Goal: Task Accomplishment & Management: Use online tool/utility

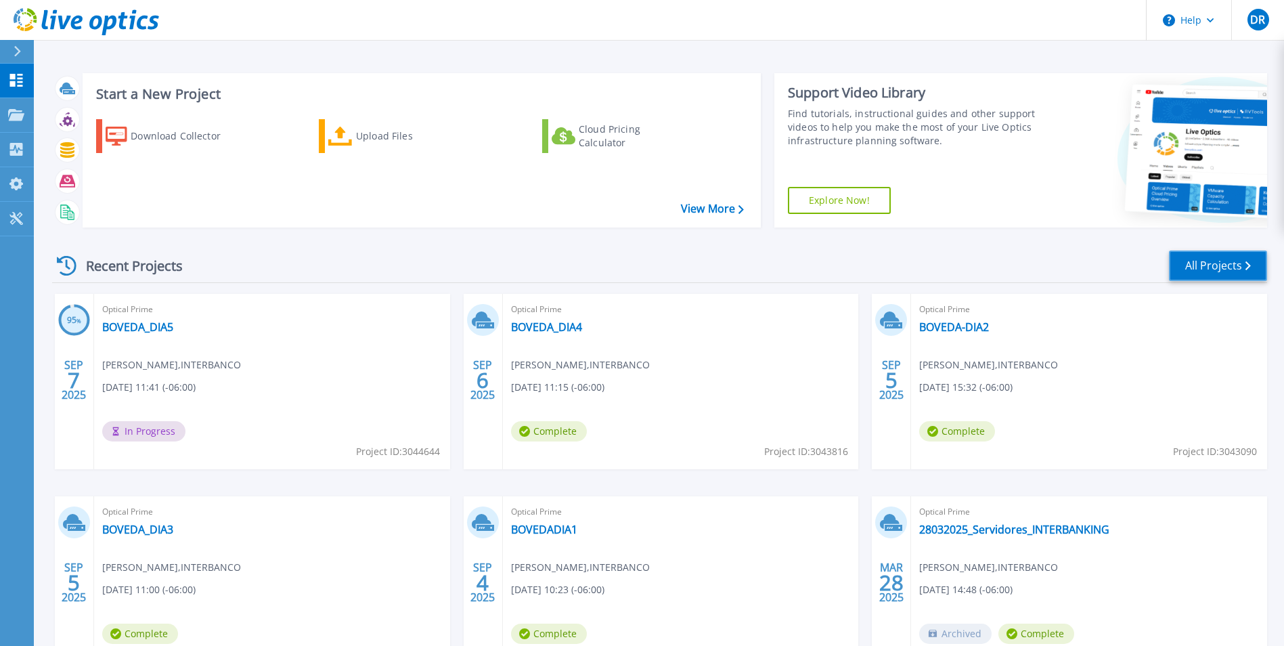
click at [1221, 263] on link "All Projects" at bounding box center [1218, 265] width 98 height 30
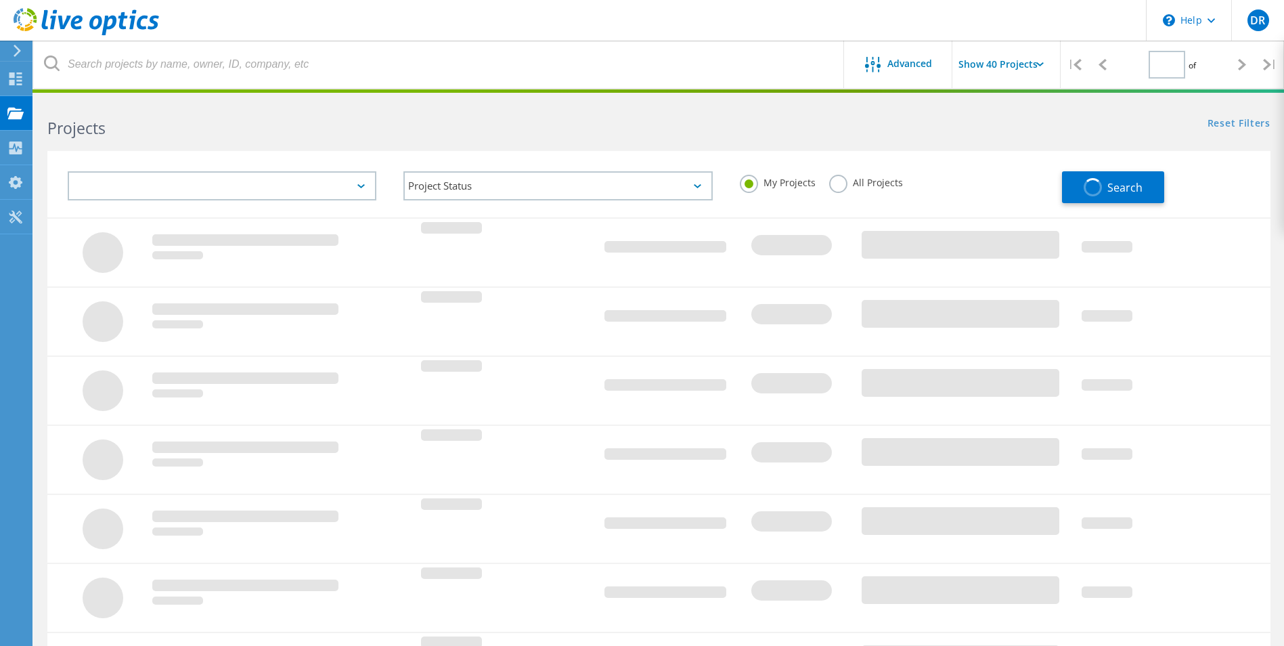
type input "1"
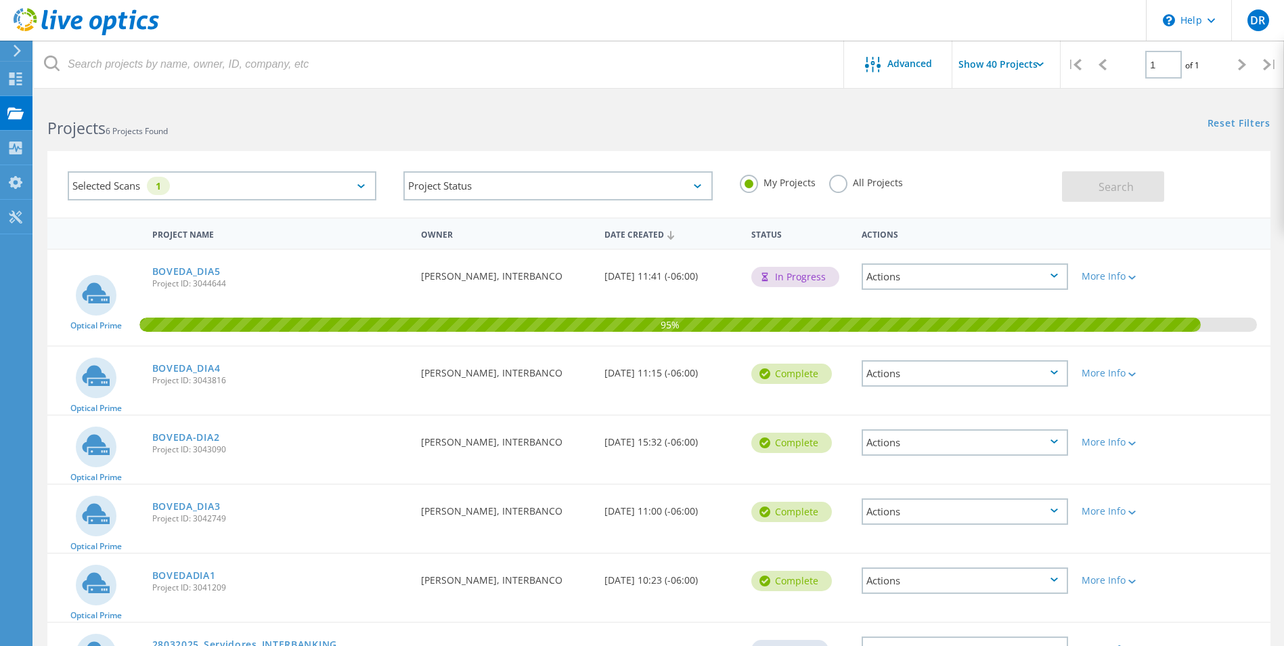
click at [709, 120] on div "Reset Filters Show Filters" at bounding box center [971, 110] width 625 height 25
click at [56, 110] on div "Projects" at bounding box center [64, 112] width 51 height 9
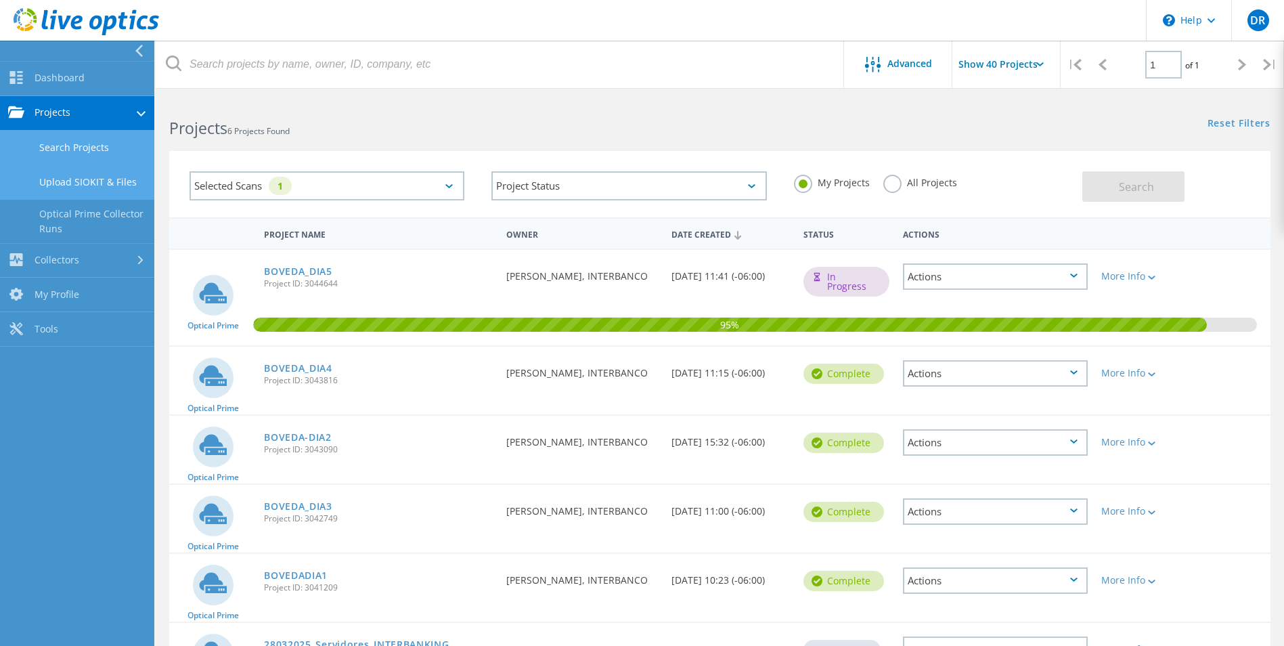
click at [102, 183] on link "Upload SIOKIT & Files" at bounding box center [77, 182] width 154 height 35
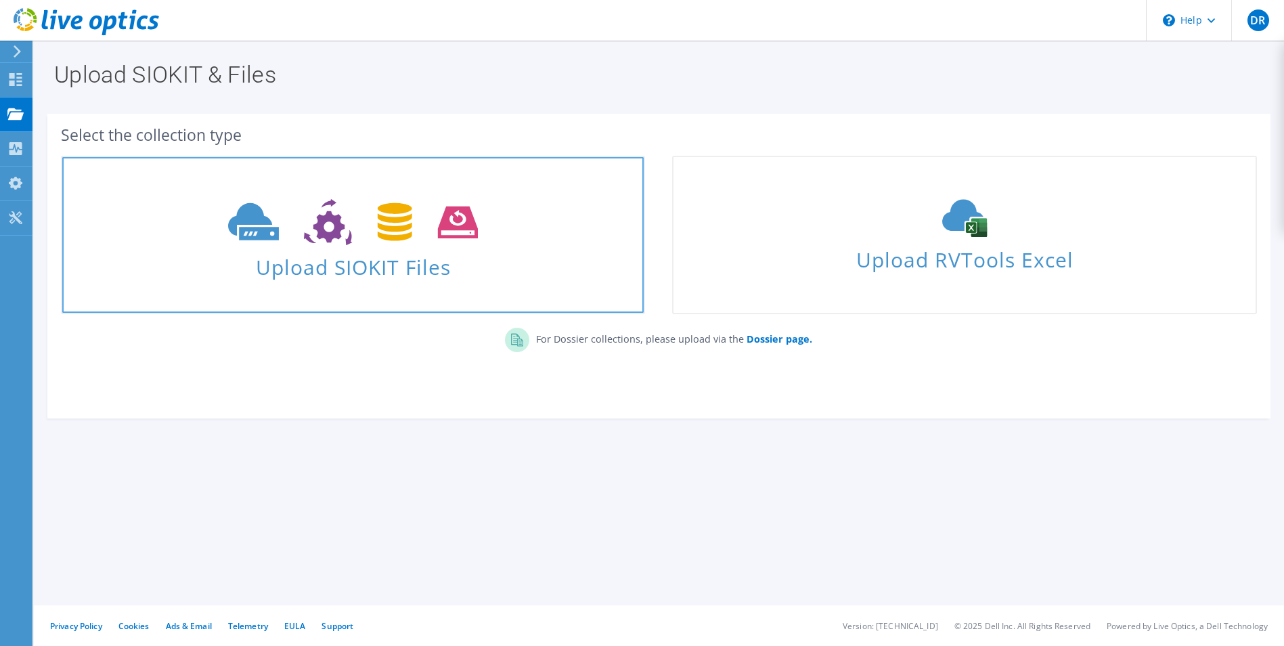
click at [343, 229] on use at bounding box center [353, 222] width 250 height 47
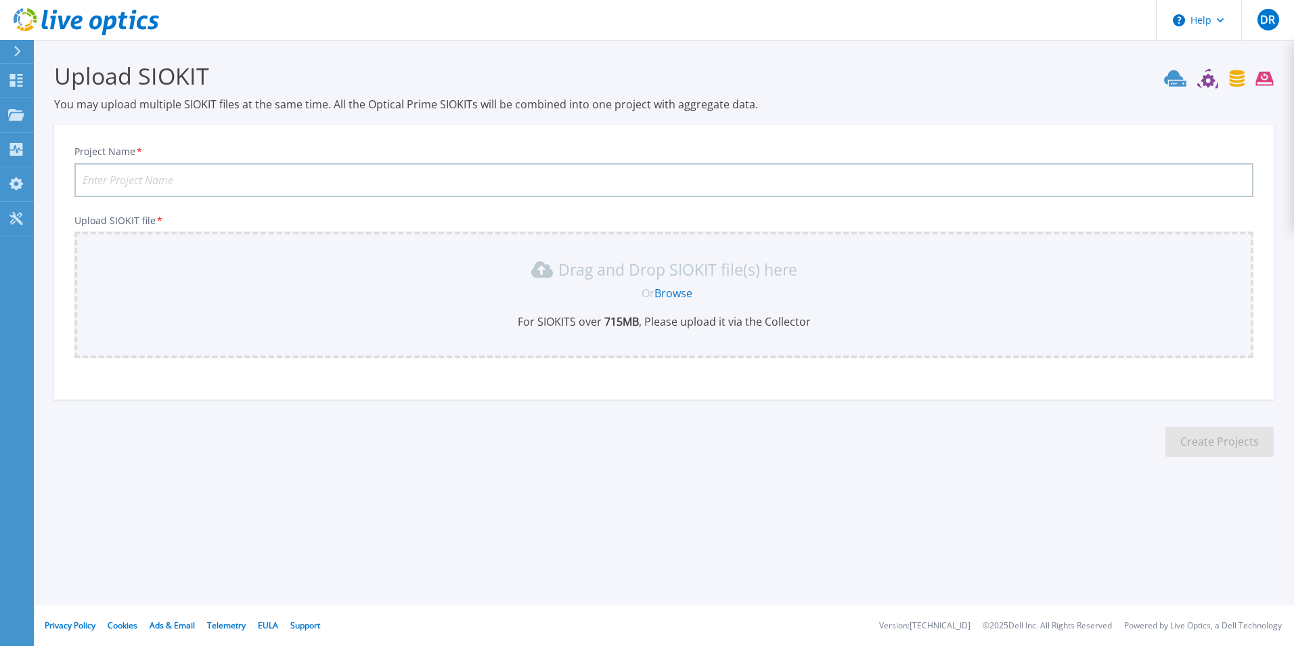
click at [198, 171] on input "Project Name *" at bounding box center [663, 180] width 1179 height 34
click at [197, 173] on input "Project Name *" at bounding box center [663, 180] width 1179 height 34
paste input "BOVEDAFULL5DIAS"
click at [152, 179] on input "BOVEDAFULL5DIAS" at bounding box center [663, 180] width 1179 height 34
type input "BOVEDAFULL-DE5DIAS"
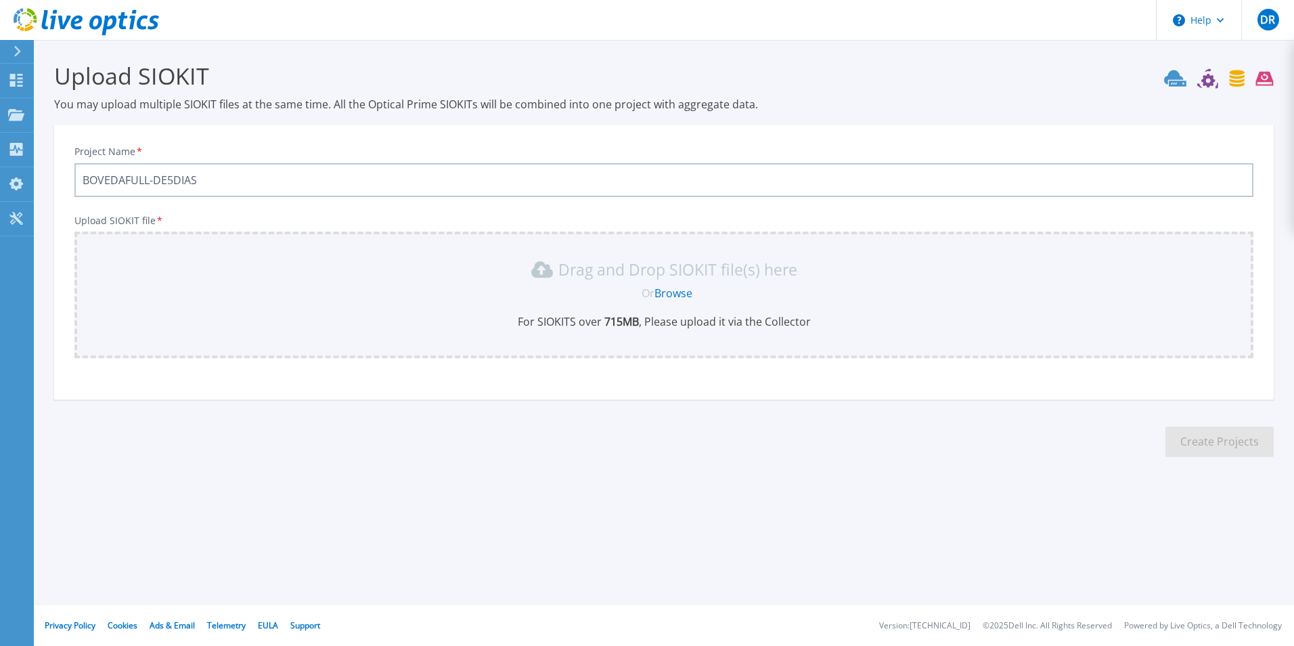
click at [672, 295] on link "Browse" at bounding box center [674, 293] width 38 height 15
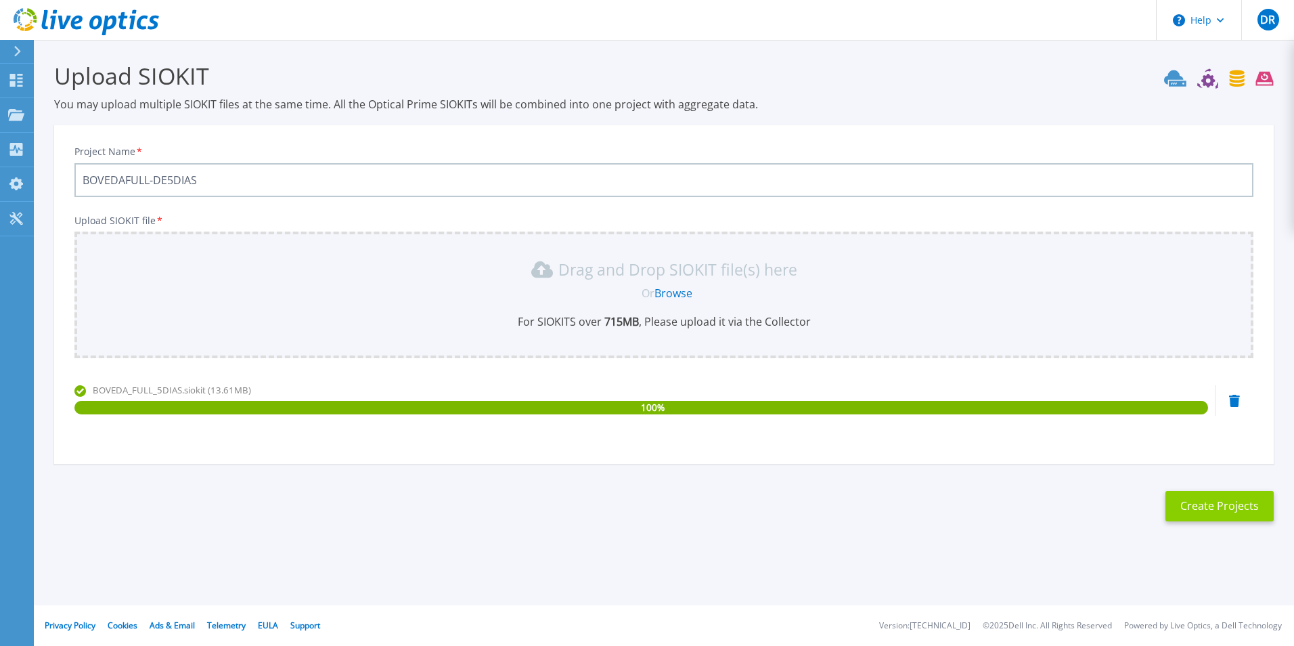
click at [1230, 505] on button "Create Projects" at bounding box center [1220, 506] width 108 height 30
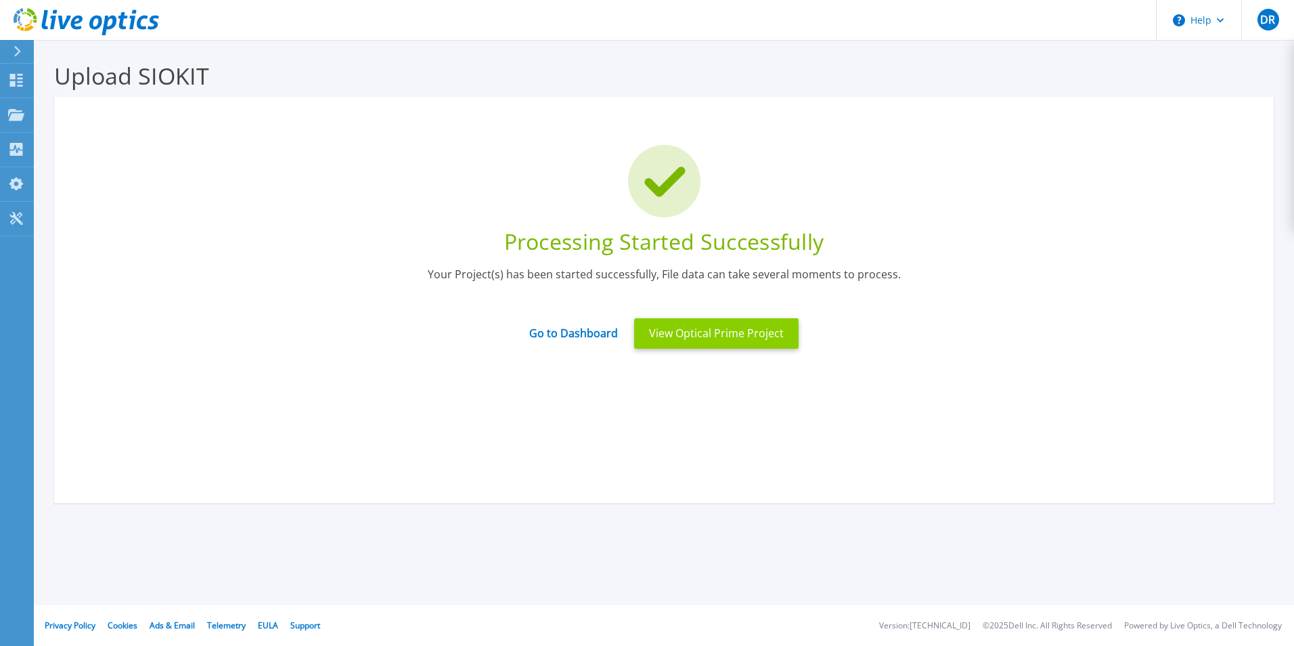
click at [683, 332] on button "View Optical Prime Project" at bounding box center [716, 333] width 165 height 30
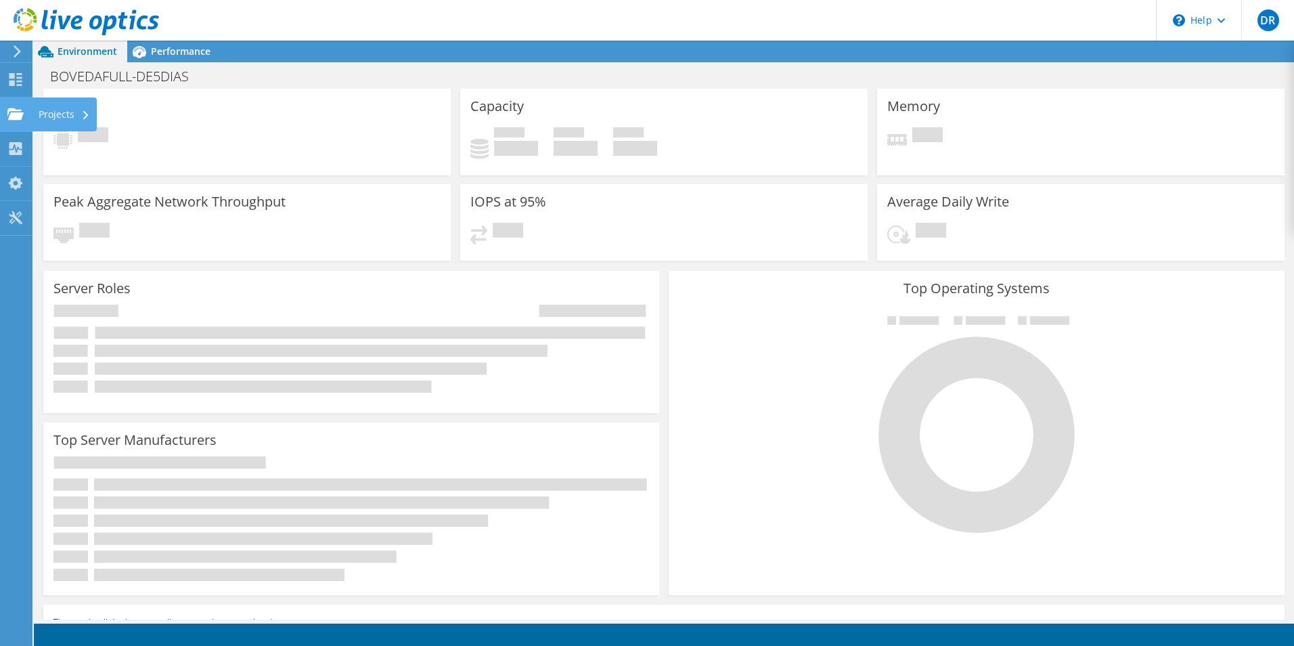
click at [62, 120] on div "Projects" at bounding box center [64, 114] width 65 height 34
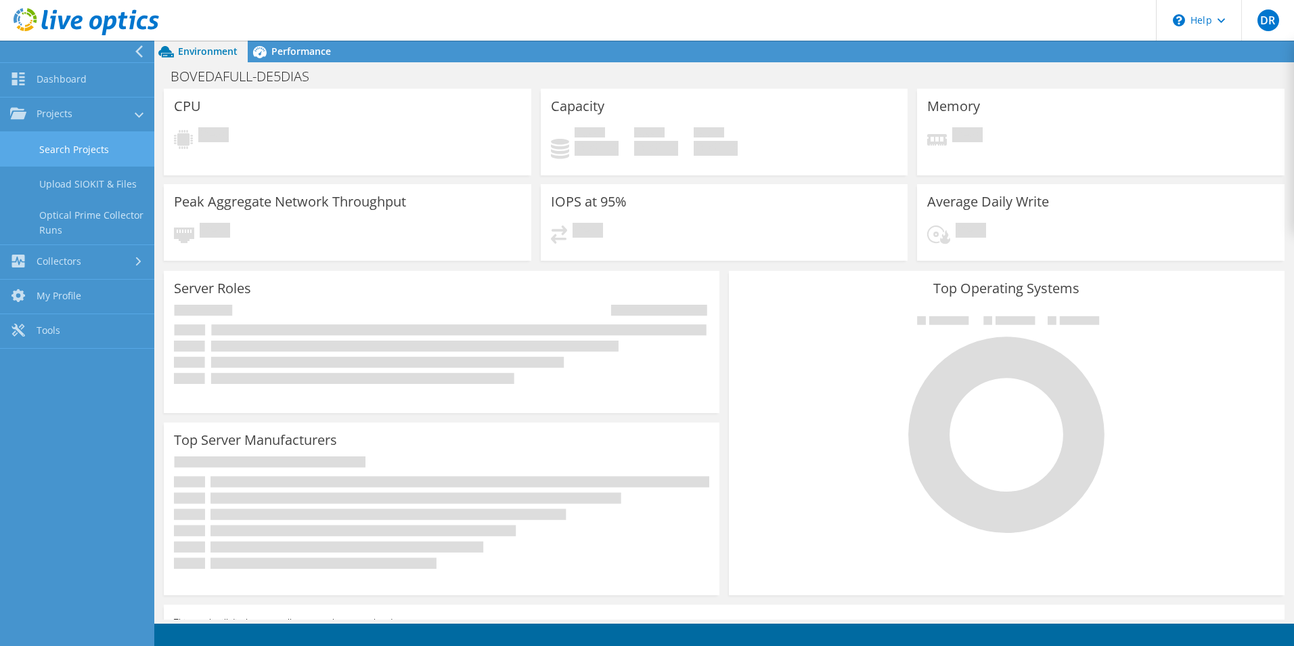
click at [93, 151] on link "Search Projects" at bounding box center [77, 149] width 154 height 35
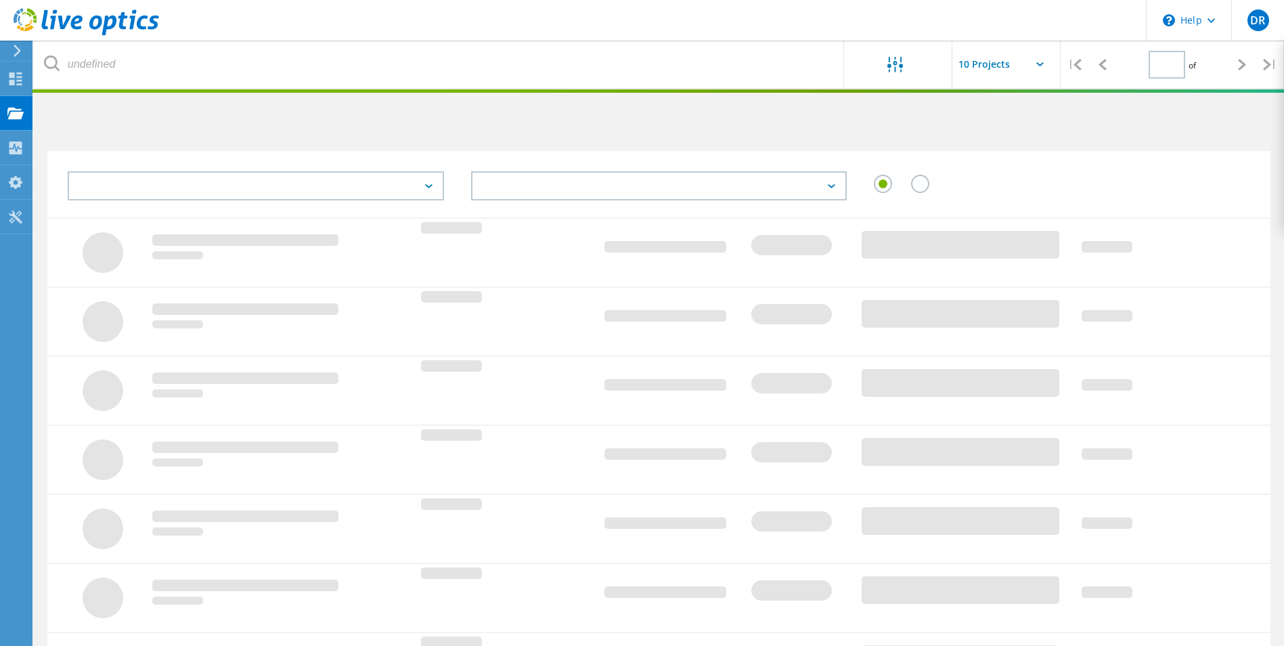
type input "1"
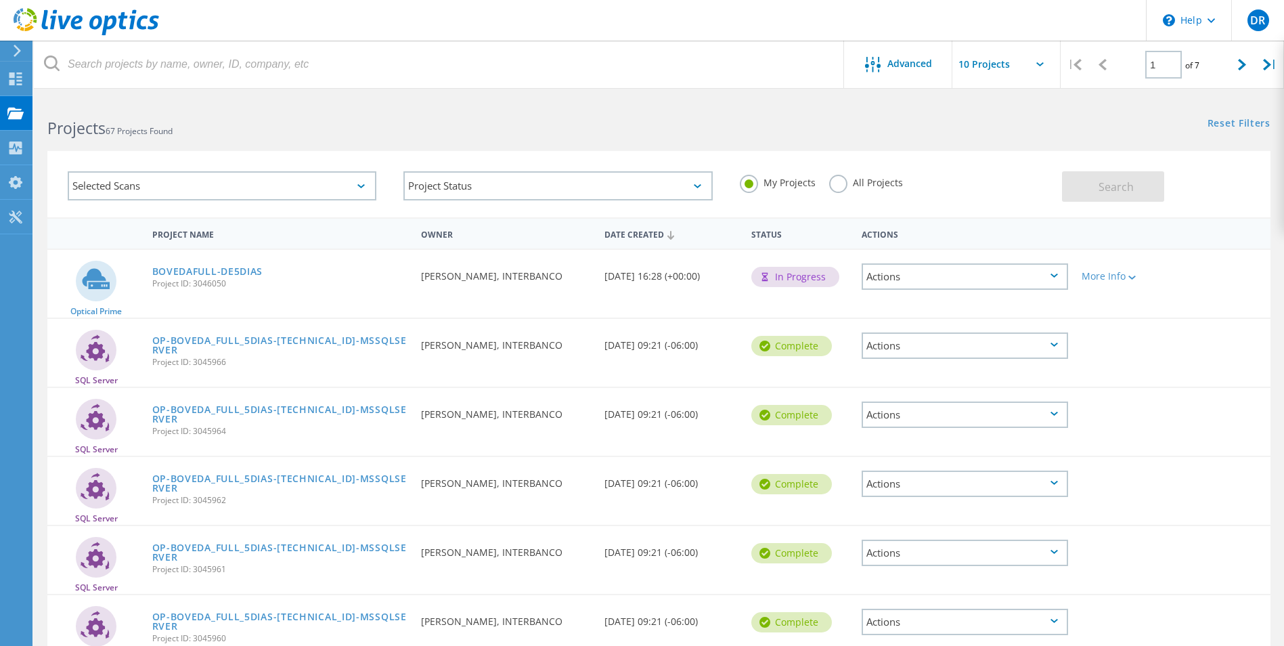
click at [325, 194] on div "Selected Scans" at bounding box center [222, 185] width 309 height 29
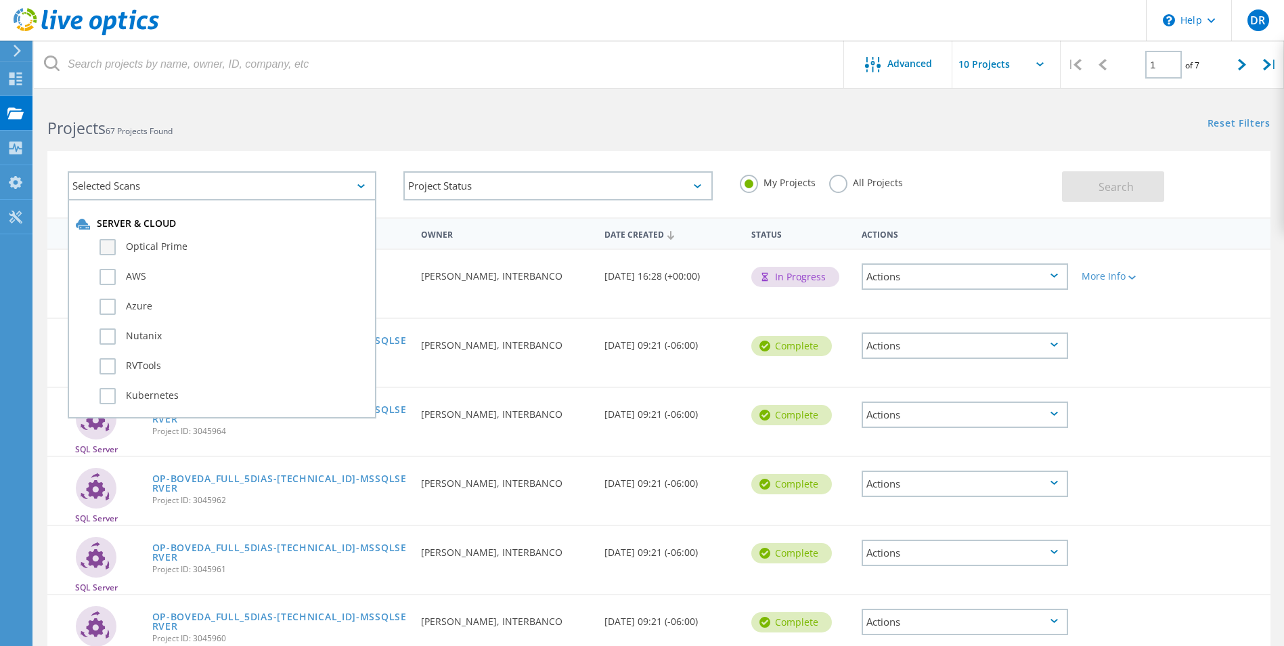
click at [156, 246] on label "Optical Prime" at bounding box center [234, 247] width 269 height 16
click at [0, 0] on input "Optical Prime" at bounding box center [0, 0] width 0 height 0
click at [1137, 198] on button "Search" at bounding box center [1113, 186] width 102 height 30
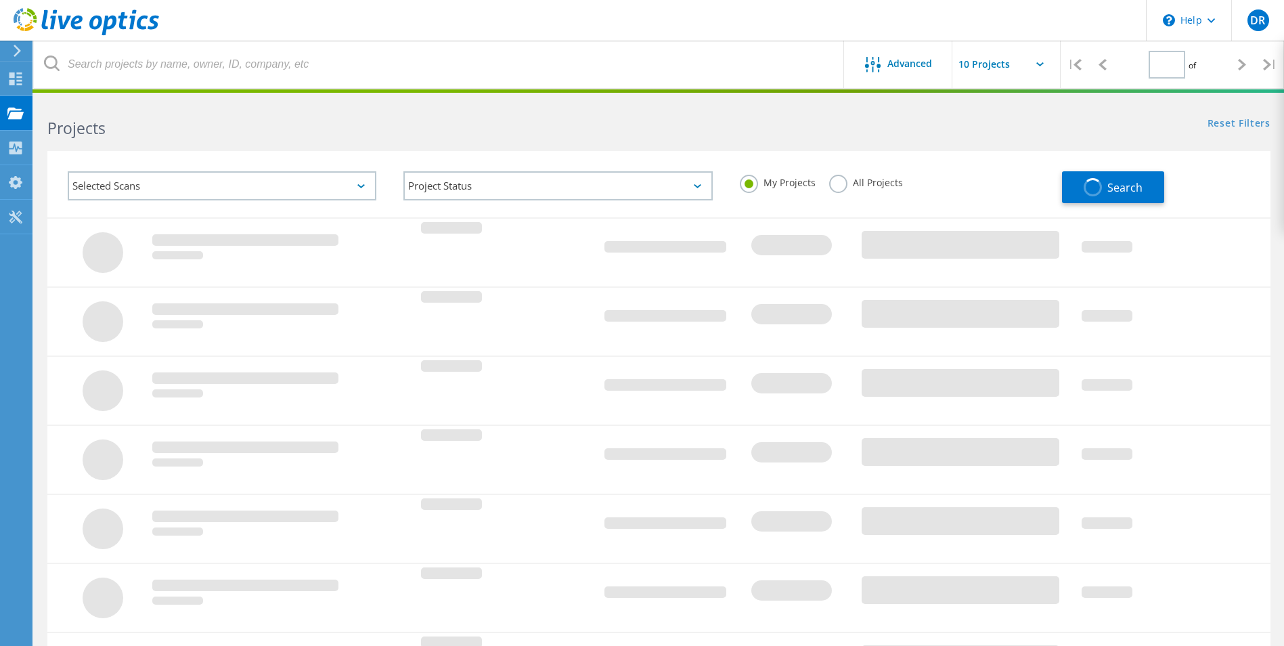
type input "1"
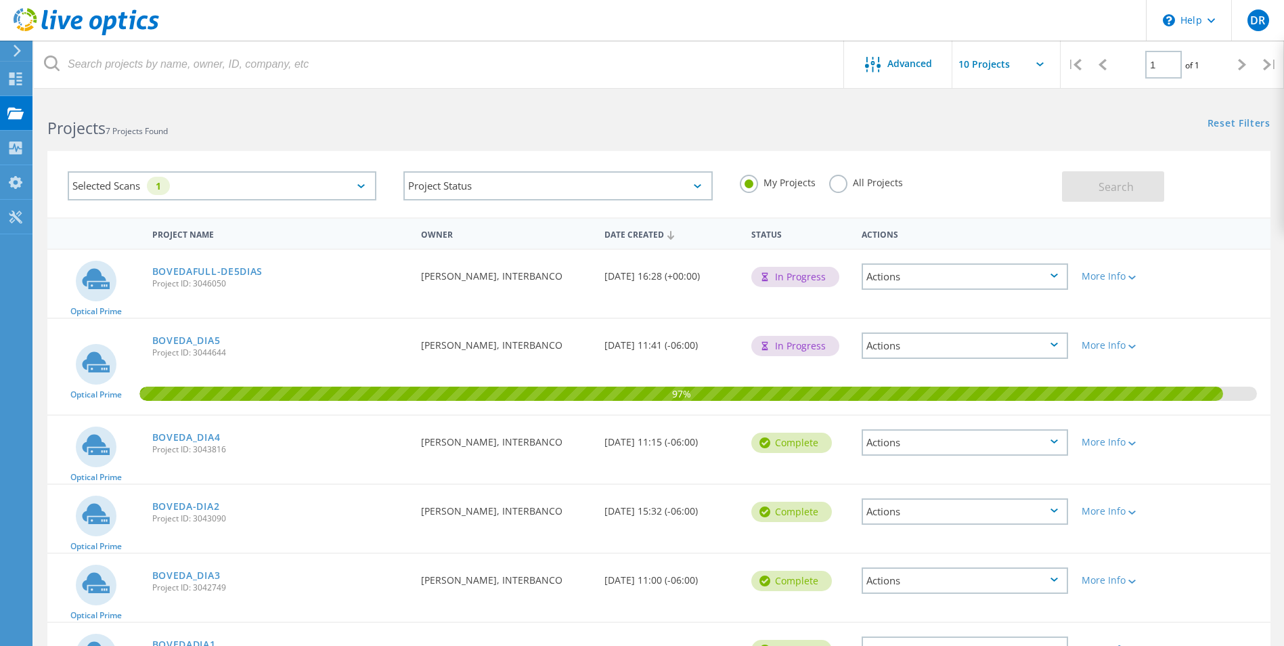
click at [732, 108] on div "Reset Filters Show Filters" at bounding box center [971, 110] width 625 height 25
drag, startPoint x: 226, startPoint y: 340, endPoint x: 152, endPoint y: 340, distance: 73.8
click at [152, 340] on div "BOVEDA_DIA5 Project ID: 3044644" at bounding box center [280, 344] width 269 height 51
copy link "BOVEDA_DIA5"
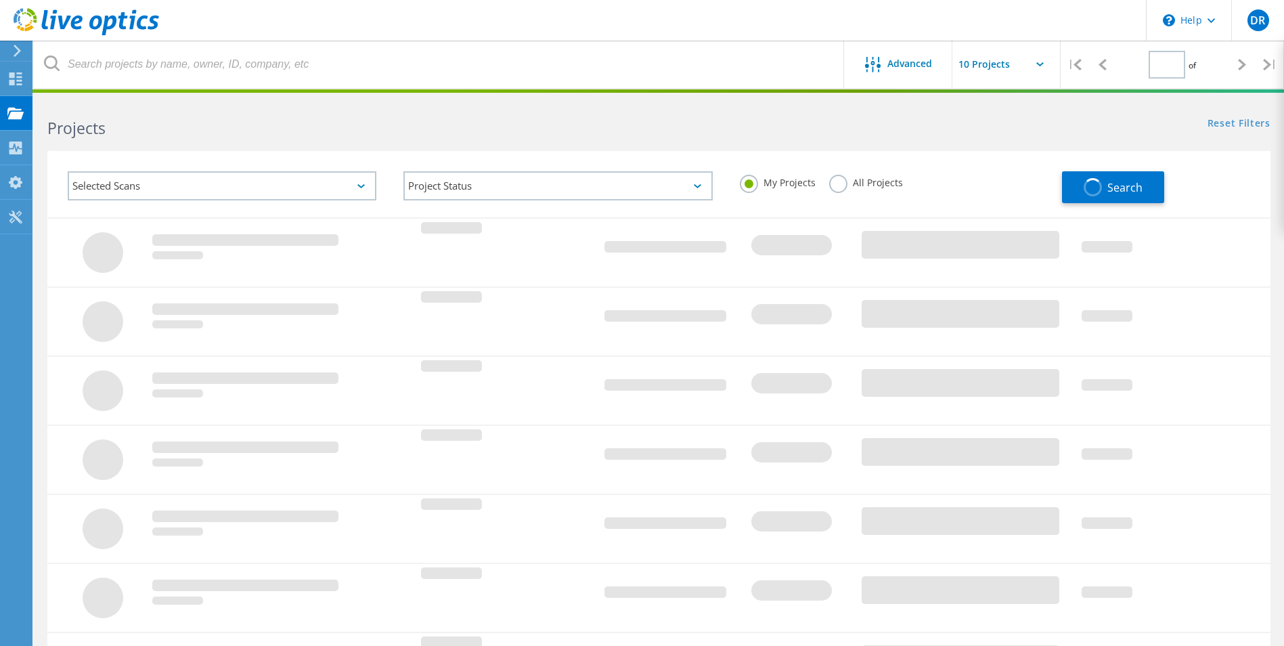
type input "1"
